Goal: Task Accomplishment & Management: Manage account settings

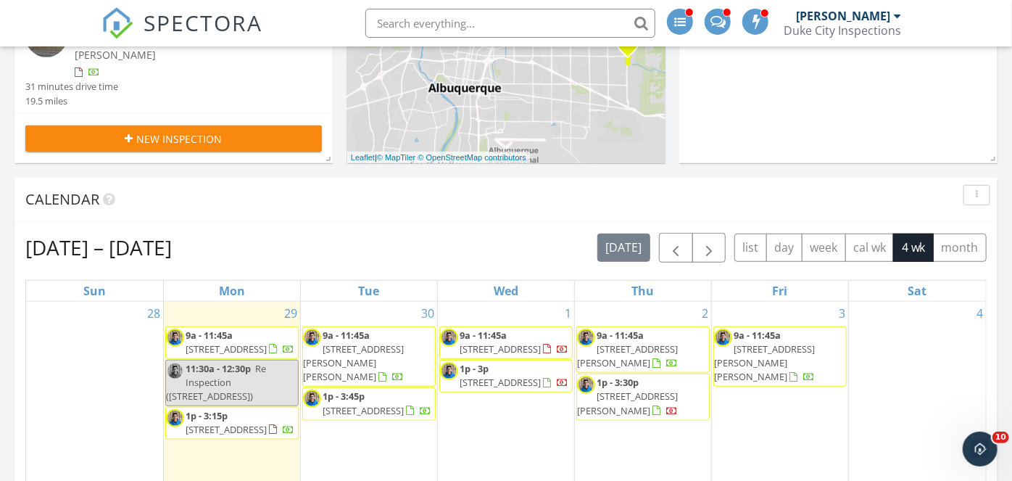
scroll to position [398, 0]
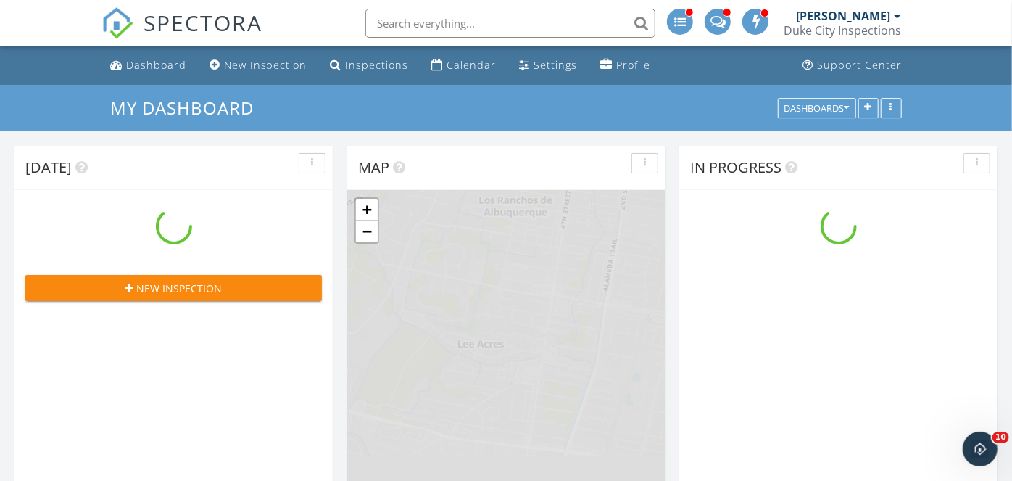
scroll to position [1175, 1013]
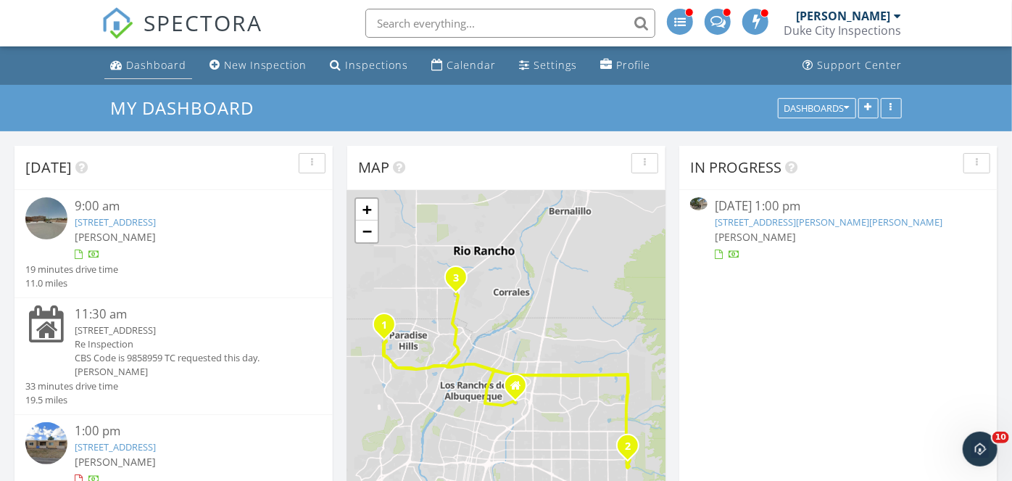
click at [151, 62] on div "Dashboard" at bounding box center [156, 65] width 60 height 14
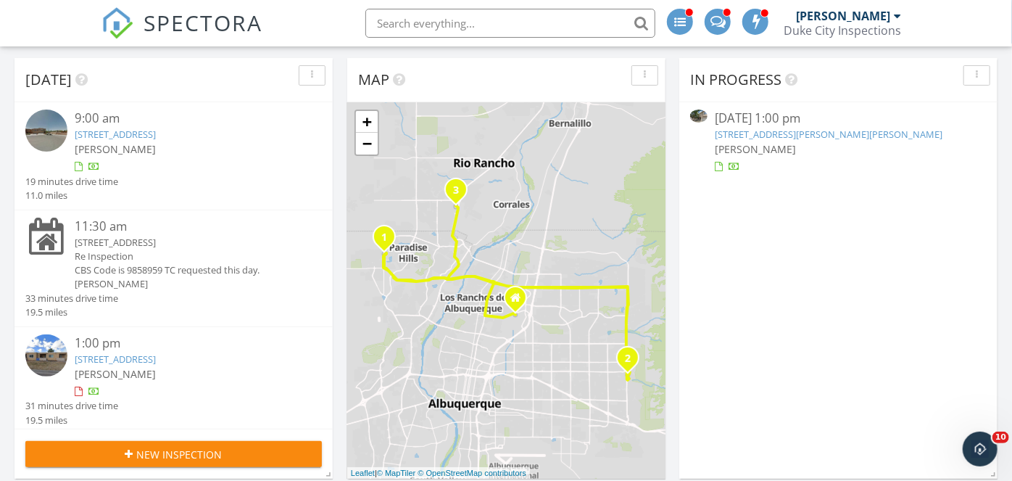
scroll to position [87, 0]
click at [156, 139] on link "6568 Los Pueblos Pl NW, Albuquerque, NM 87114" at bounding box center [115, 134] width 81 height 13
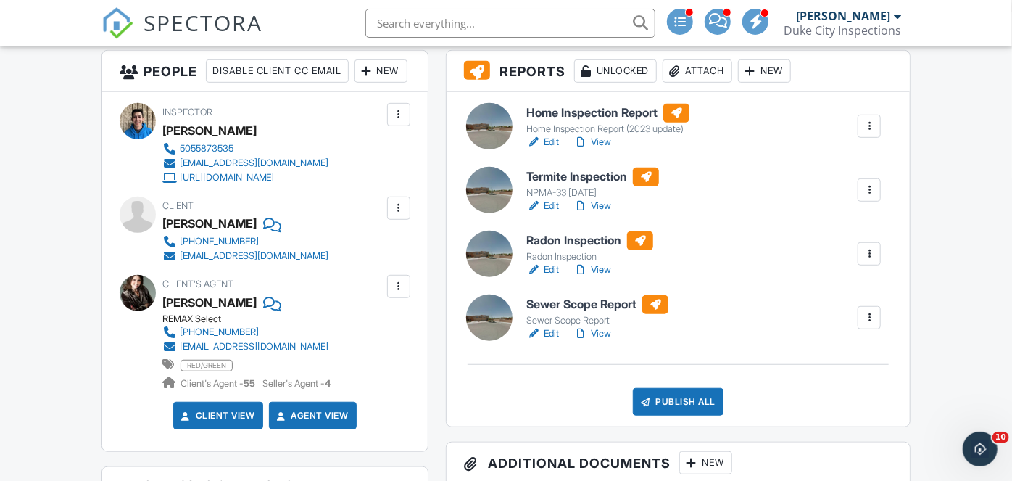
scroll to position [376, 0]
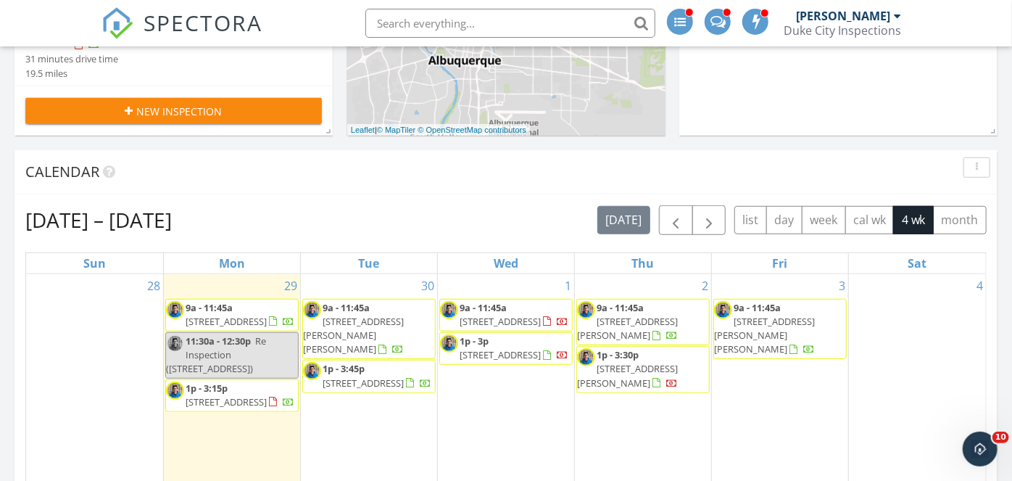
scroll to position [433, 0]
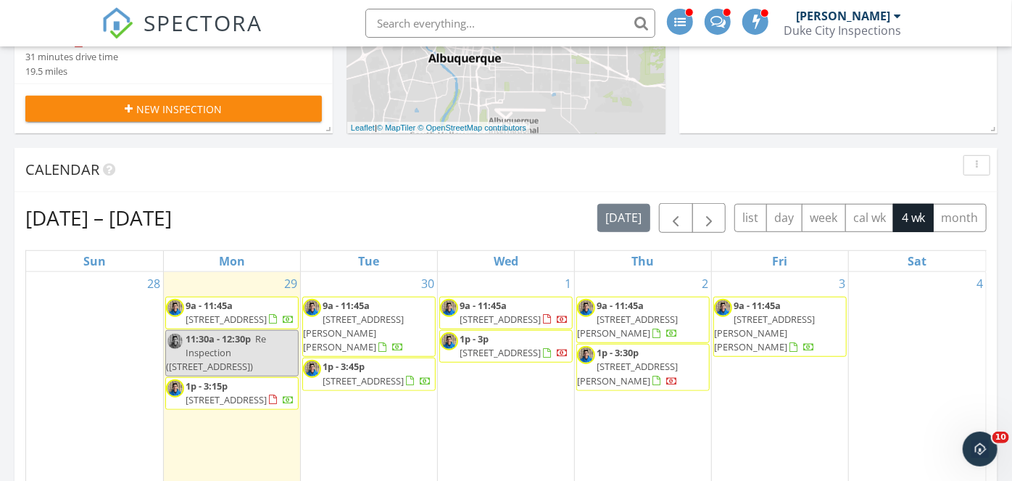
click at [250, 406] on span "[STREET_ADDRESS]" at bounding box center [226, 399] width 81 height 13
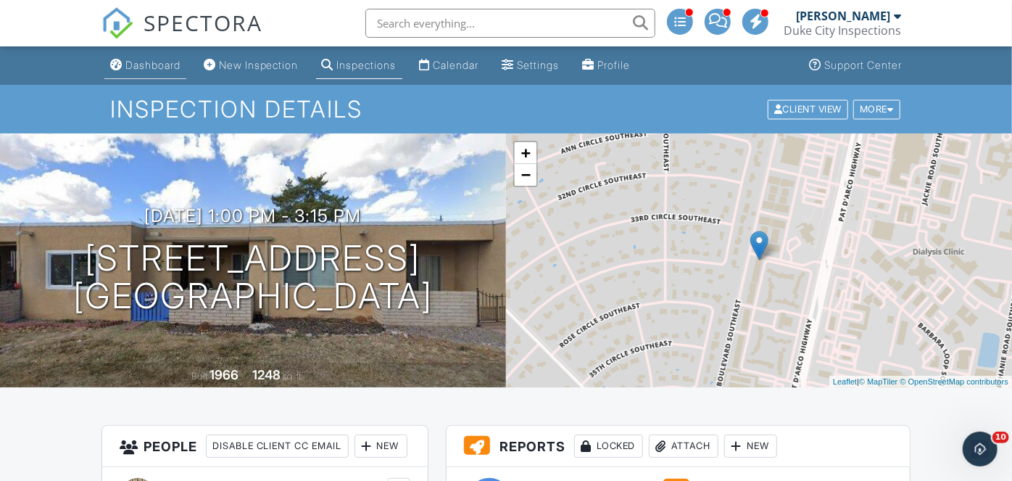
click at [127, 59] on div "Dashboard" at bounding box center [152, 65] width 55 height 12
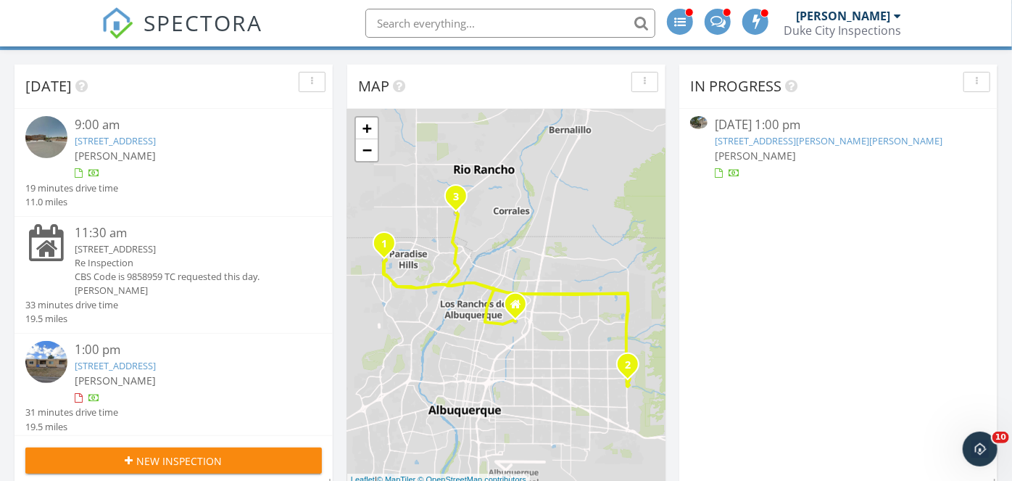
scroll to position [83, 0]
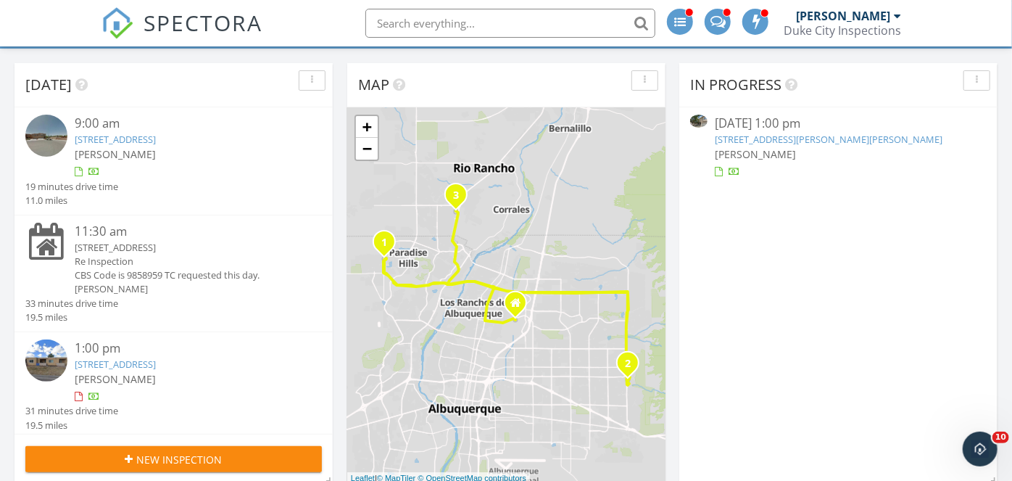
click at [146, 273] on div "CBS Code is 9858959 TC requested this day." at bounding box center [186, 275] width 223 height 14
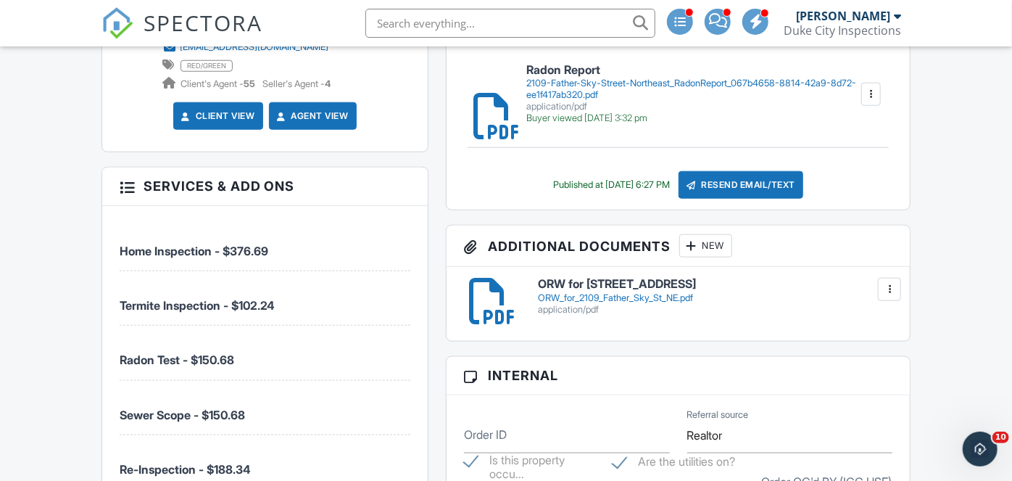
scroll to position [673, 0]
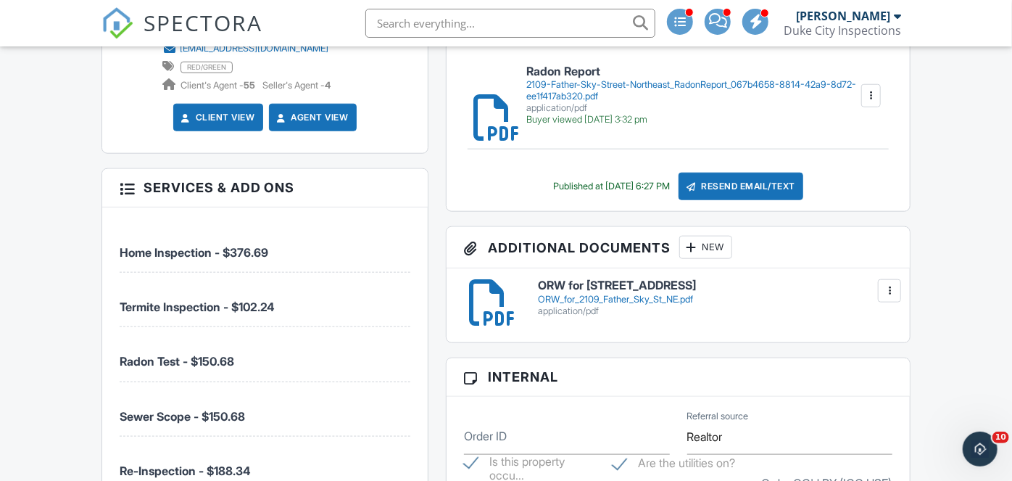
click at [587, 296] on div "ORW_for_2109_Father_Sky_St_NE.pdf" at bounding box center [715, 300] width 355 height 12
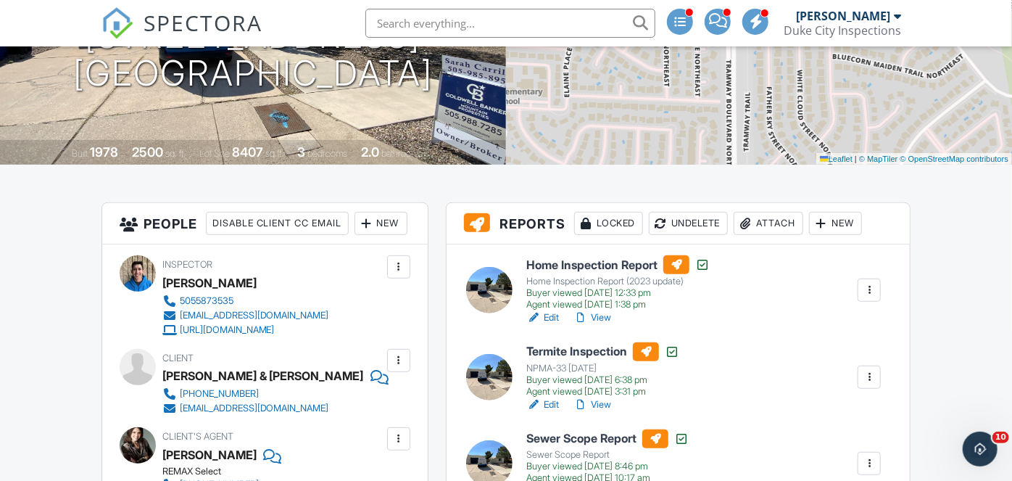
scroll to position [236, 0]
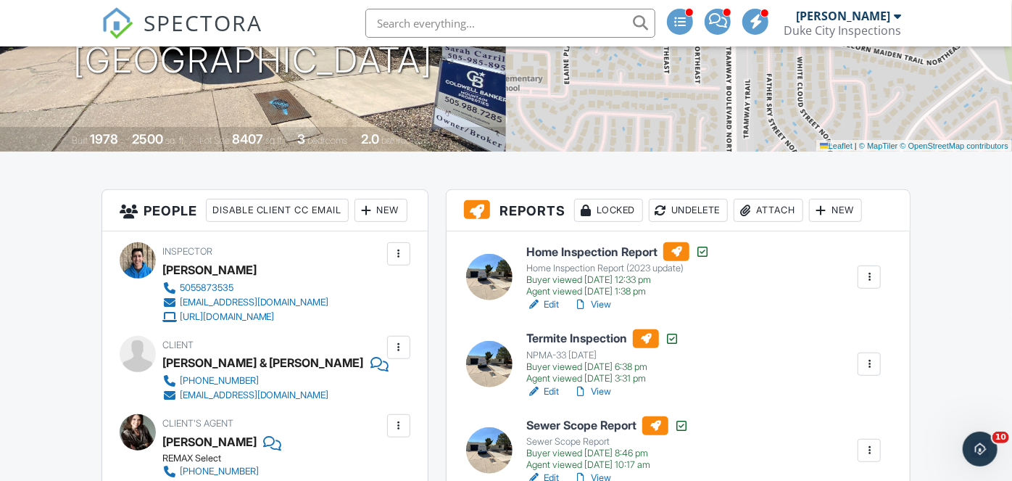
click at [866, 274] on div at bounding box center [869, 277] width 15 height 15
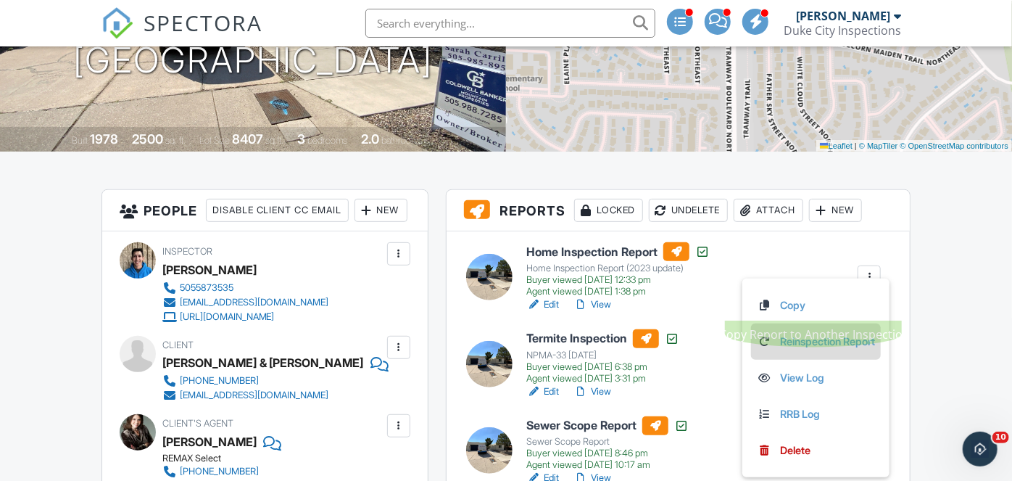
click at [806, 335] on link "Reinspection Report" at bounding box center [816, 342] width 118 height 16
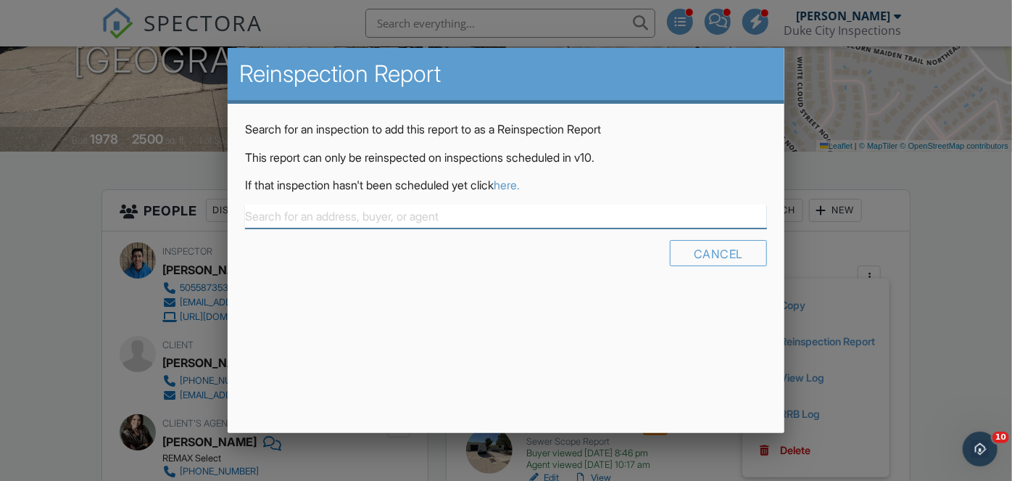
click at [408, 212] on input "text" at bounding box center [506, 216] width 522 height 24
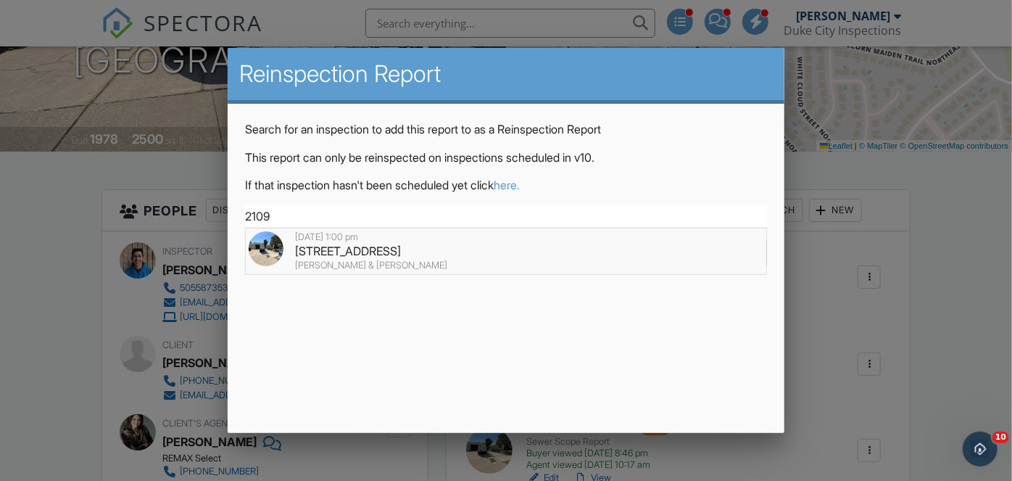
click at [268, 247] on img at bounding box center [266, 248] width 35 height 35
type input "[STREET_ADDRESS]"
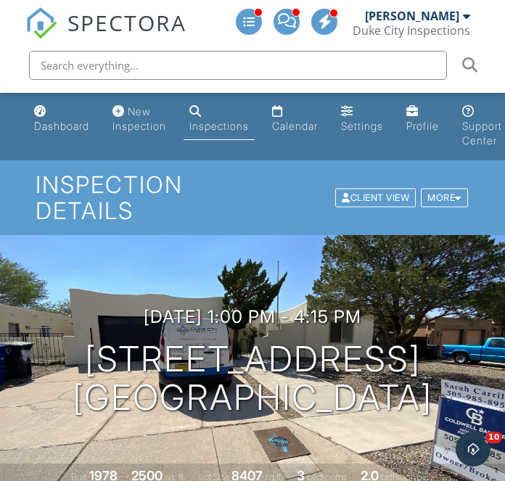
click at [282, 226] on div "Inspection Details Client View More Property Details Reschedule Reorder / Copy …" at bounding box center [252, 197] width 505 height 74
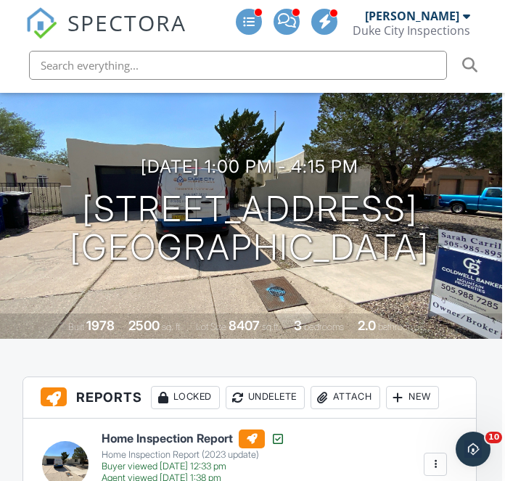
scroll to position [0, 3]
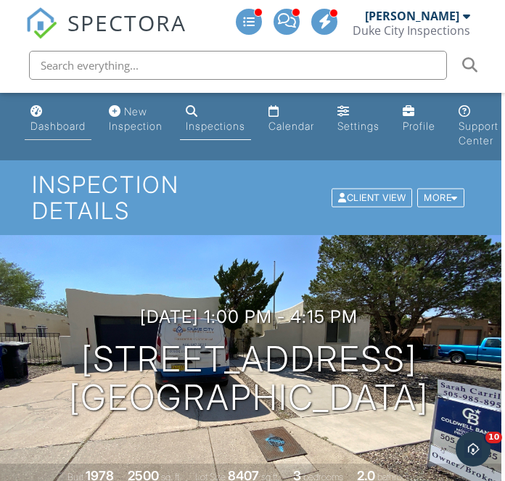
click at [54, 118] on link "Dashboard" at bounding box center [58, 119] width 67 height 41
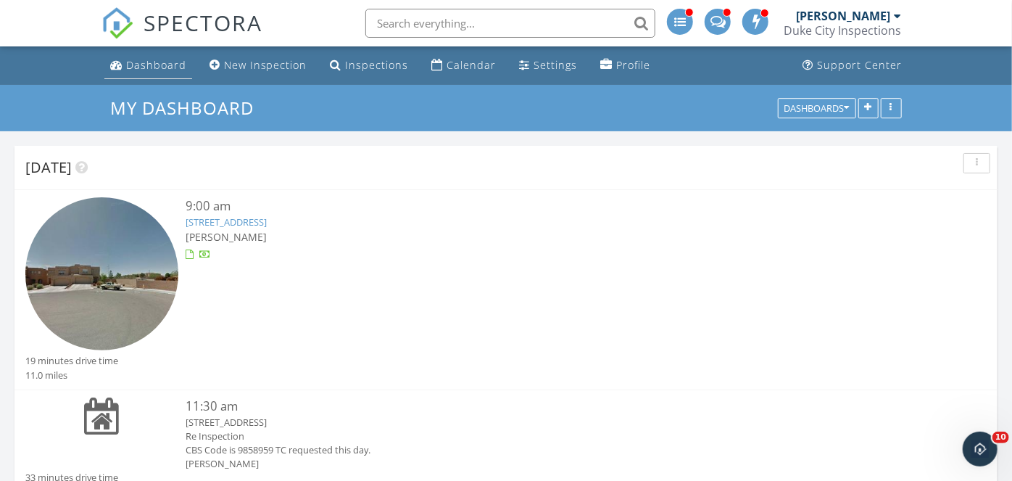
click at [146, 62] on div "Dashboard" at bounding box center [156, 65] width 60 height 14
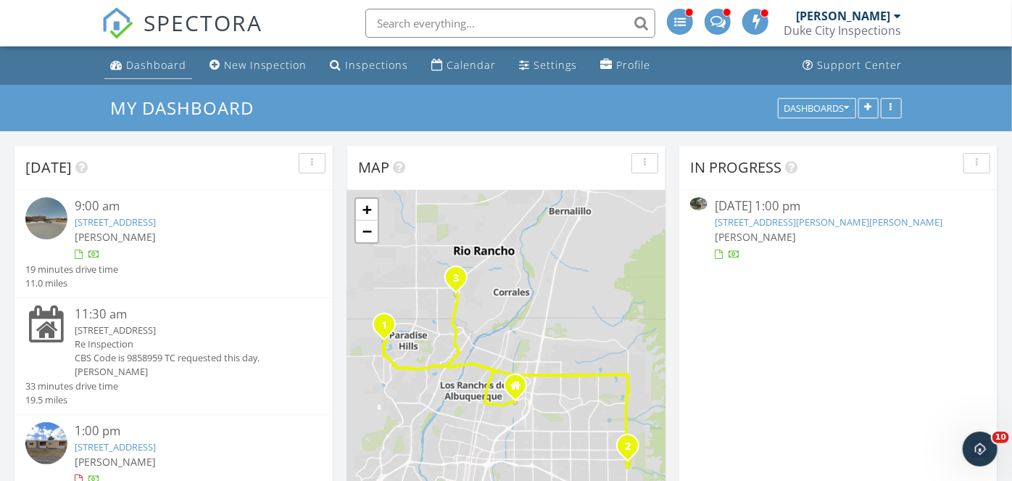
click at [141, 78] on link "Dashboard" at bounding box center [148, 65] width 88 height 27
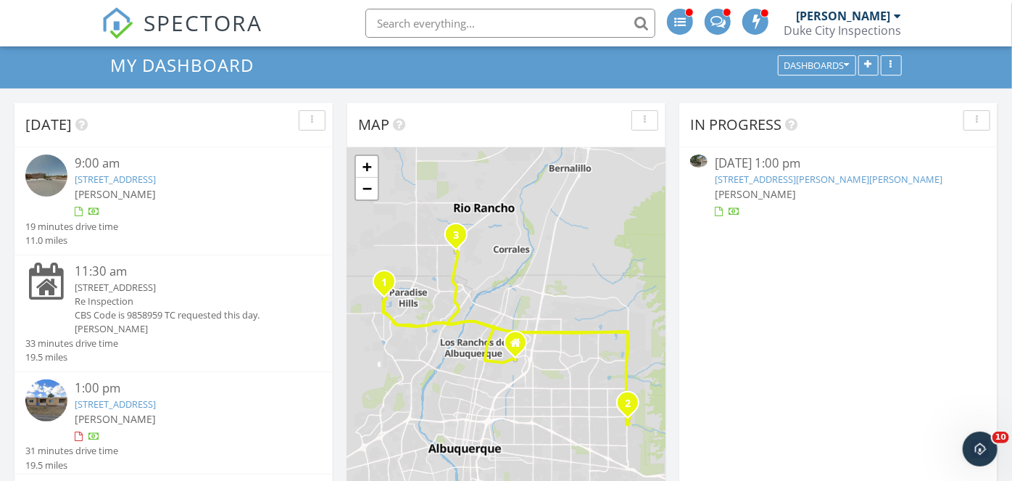
scroll to position [44, 0]
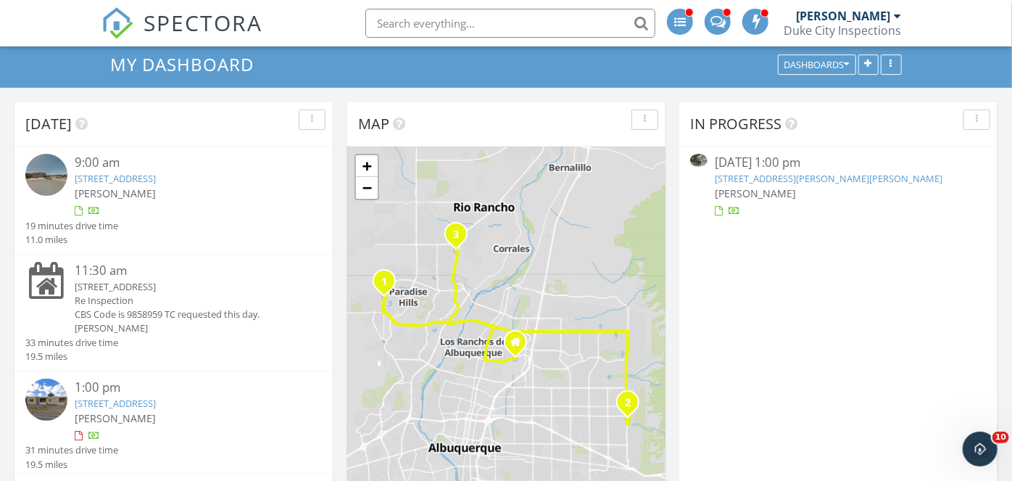
click at [156, 183] on link "[STREET_ADDRESS]" at bounding box center [115, 178] width 81 height 13
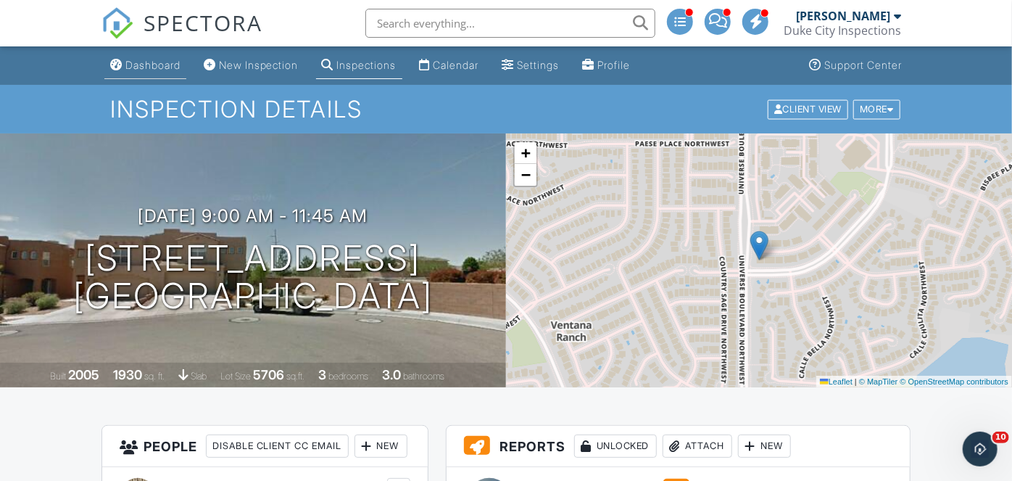
click at [129, 62] on div "Dashboard" at bounding box center [152, 65] width 55 height 12
